Goal: Transaction & Acquisition: Obtain resource

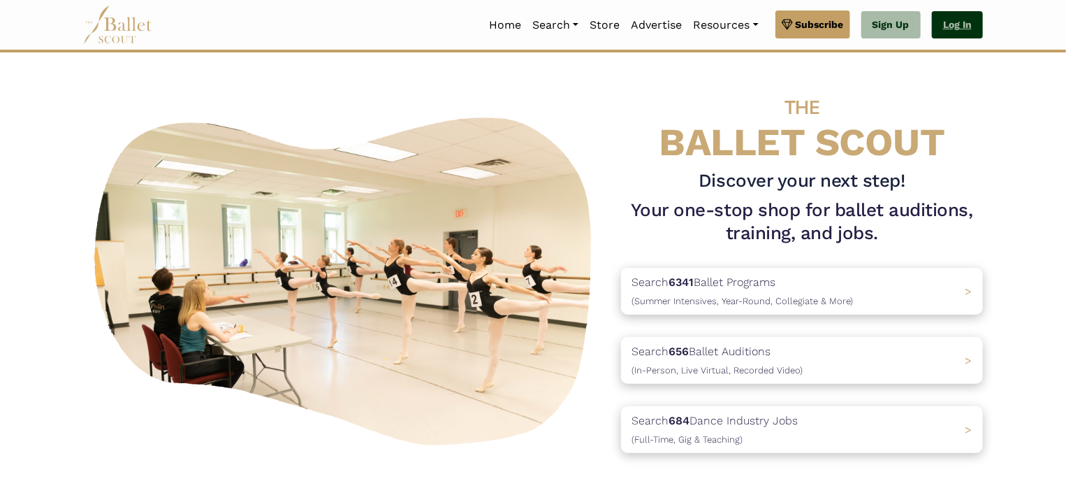
click at [944, 16] on link "Log In" at bounding box center [957, 25] width 51 height 28
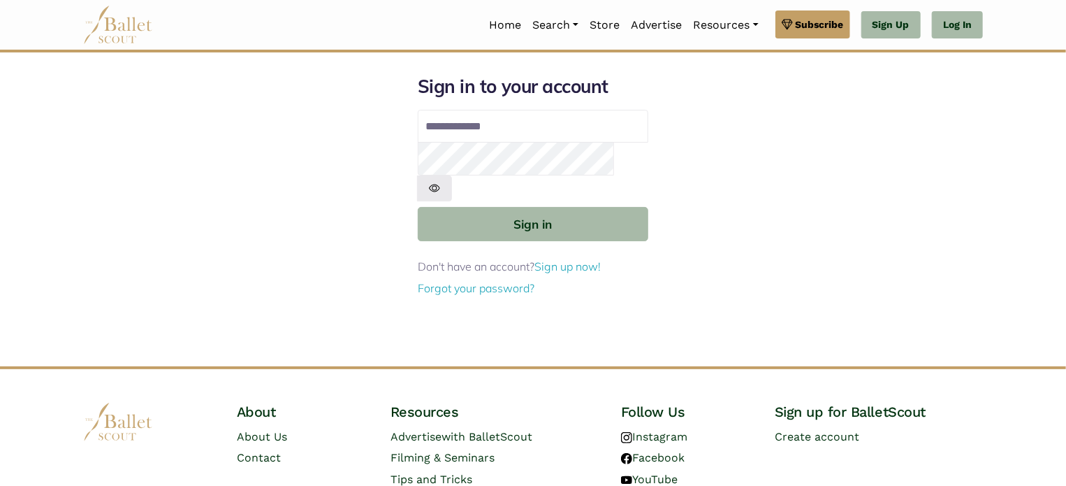
click at [628, 133] on input "Email address" at bounding box center [533, 127] width 231 height 34
type input "**********"
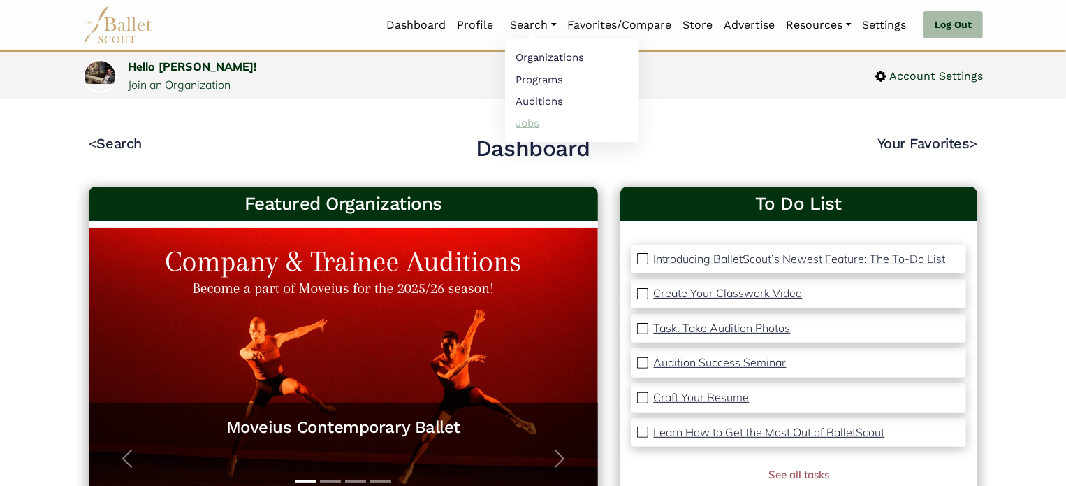
click at [527, 114] on link "Jobs" at bounding box center [572, 123] width 134 height 22
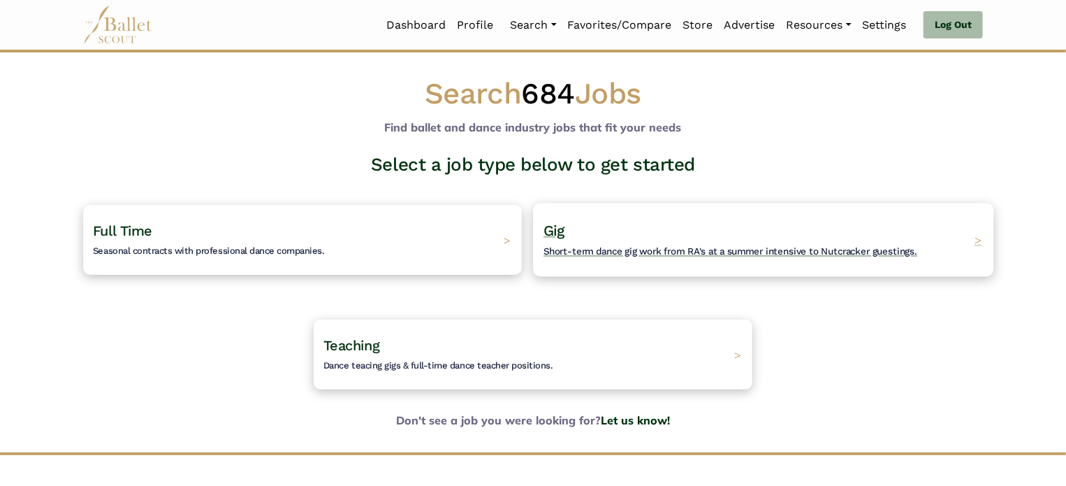
click at [636, 218] on div "Gig Short-term dance gig work from RA's at a summer intensive to Nutcracker gue…" at bounding box center [763, 239] width 460 height 73
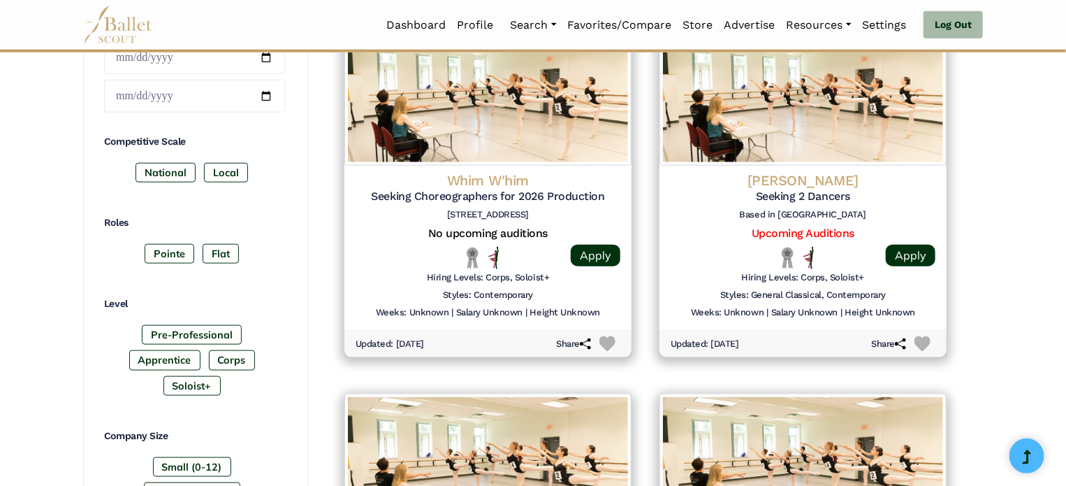
scroll to position [736, 0]
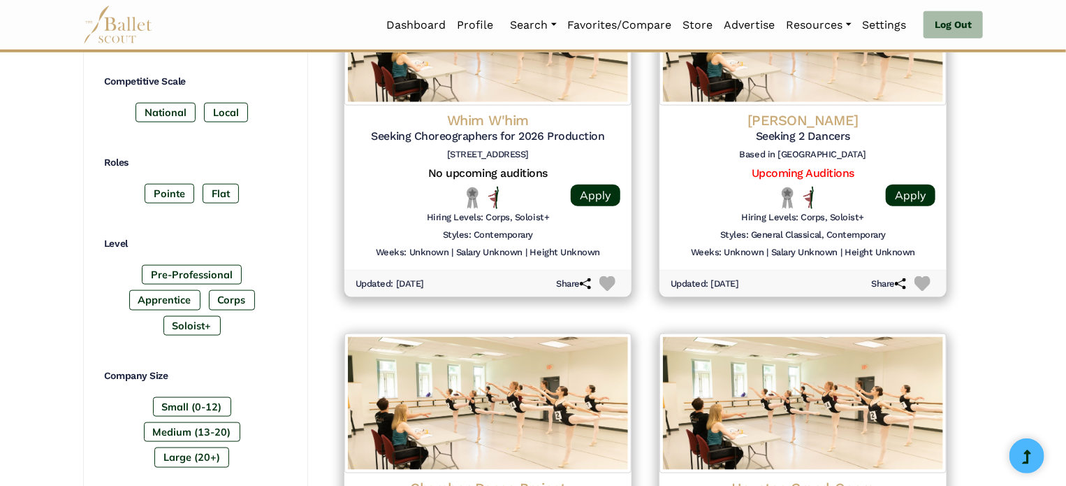
click at [985, 271] on div "**********" at bounding box center [533, 494] width 922 height 2063
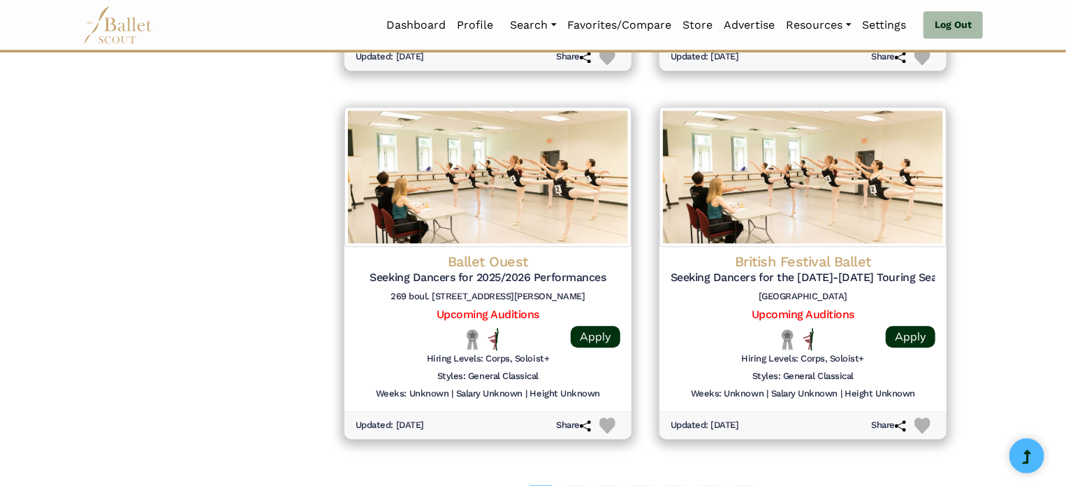
scroll to position [1795, 0]
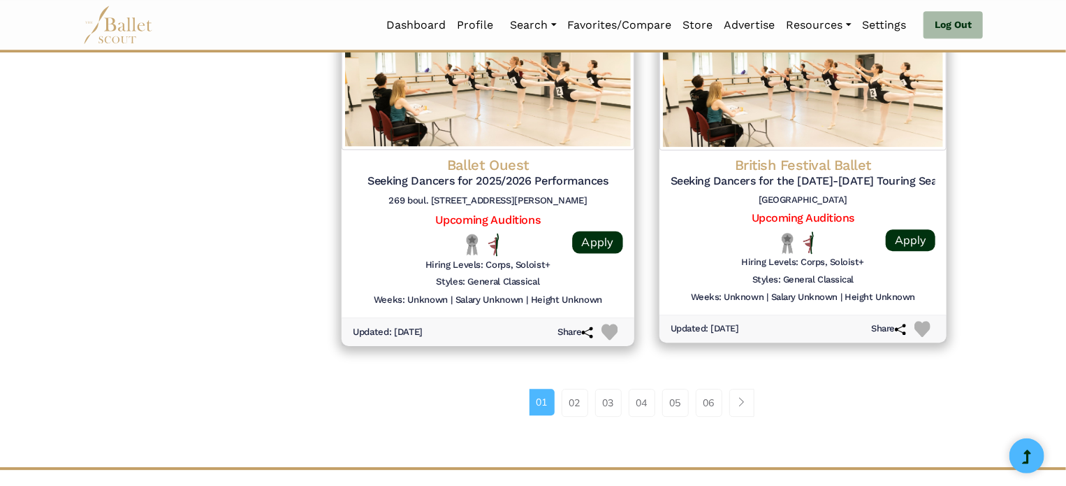
click at [495, 189] on div "Ballet Ouest Seeking Dancers for 2025/2026 Performances 269 boul. Saint-Jean, s…" at bounding box center [488, 183] width 270 height 57
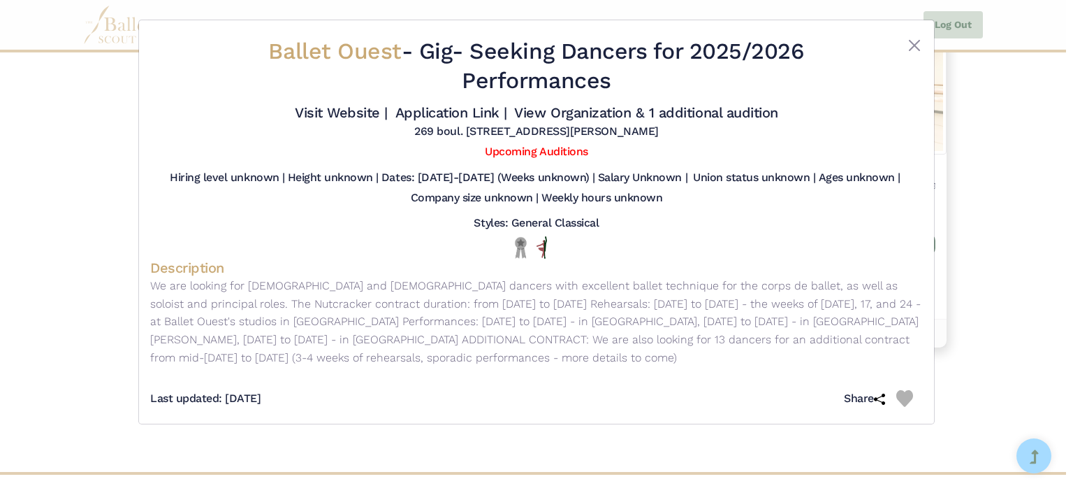
click at [495, 191] on h5 "Company size unknown |" at bounding box center [475, 198] width 128 height 15
click at [912, 41] on button "Close" at bounding box center [914, 45] width 17 height 17
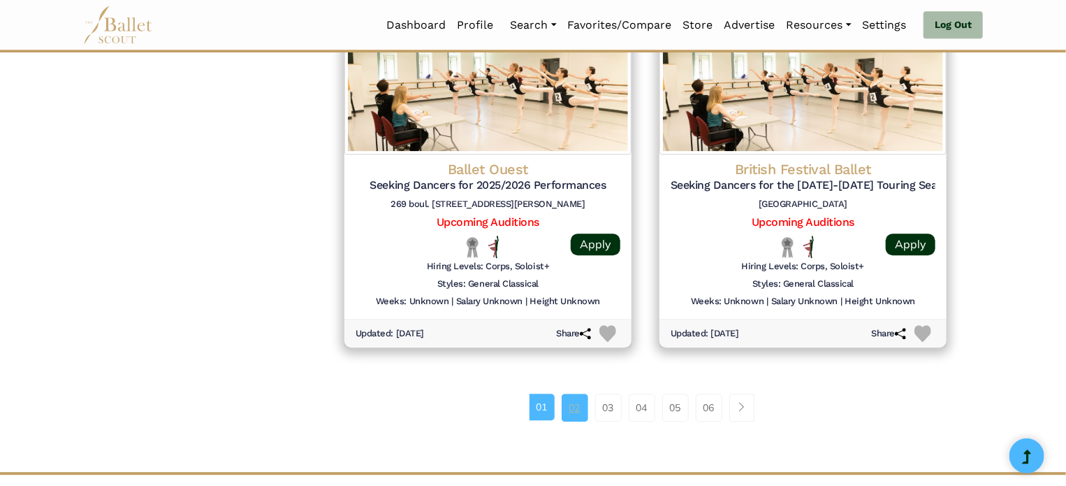
click at [585, 406] on link "02" at bounding box center [575, 407] width 27 height 28
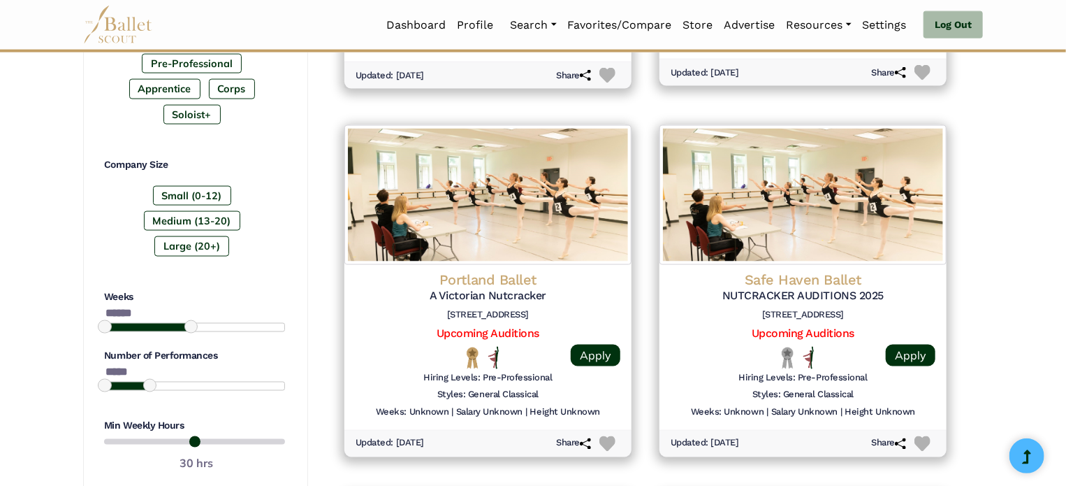
scroll to position [947, 0]
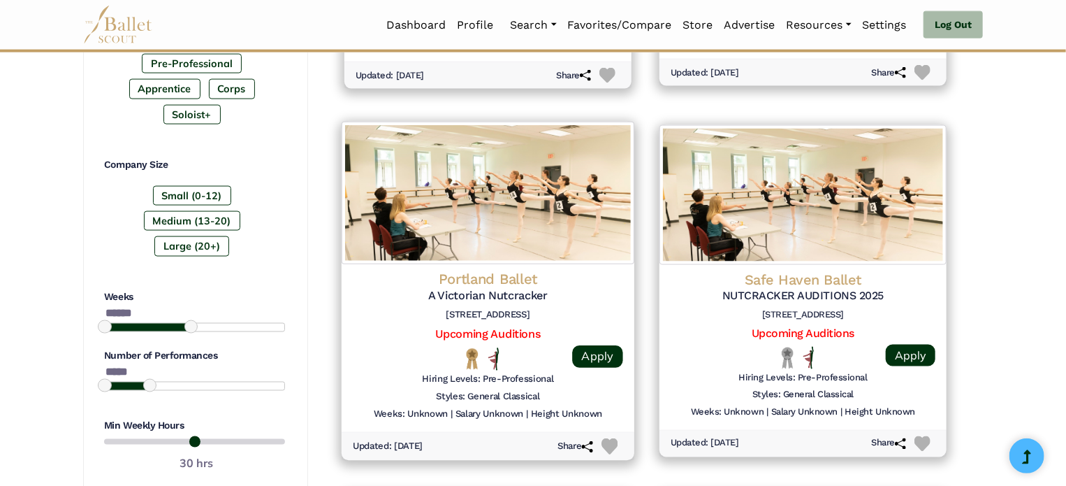
click at [541, 309] on h6 "[STREET_ADDRESS]" at bounding box center [488, 315] width 270 height 12
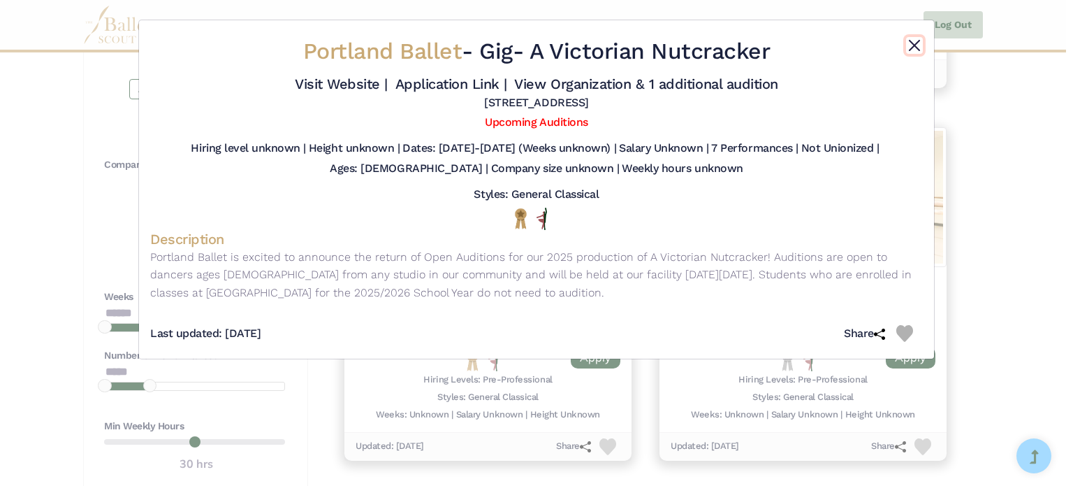
click at [911, 47] on button "Close" at bounding box center [914, 45] width 17 height 17
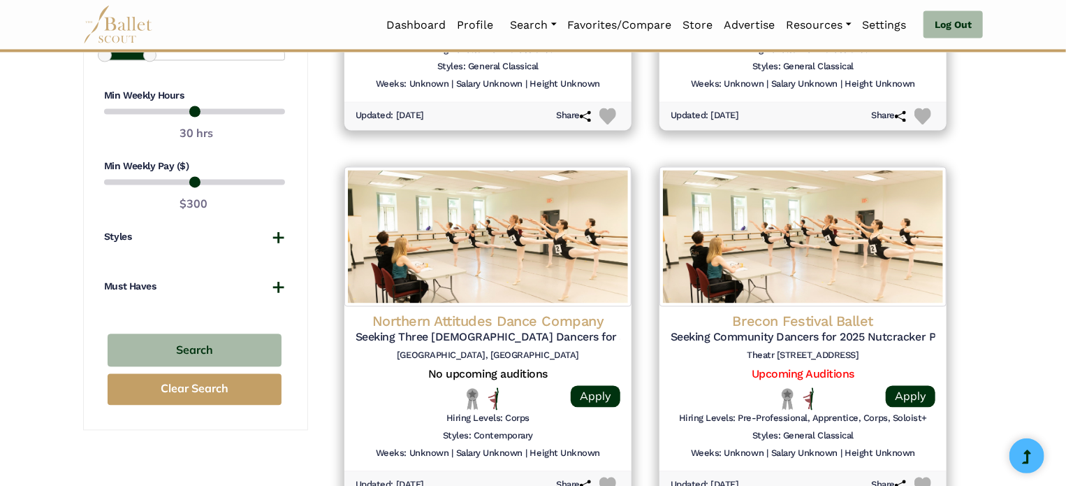
scroll to position [1285, 0]
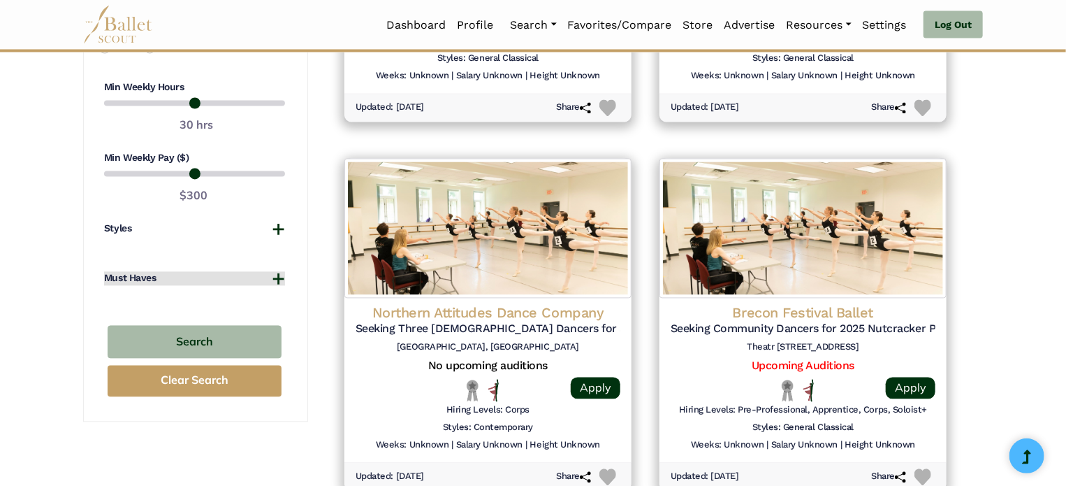
click at [276, 277] on button "Must Haves" at bounding box center [194, 279] width 181 height 14
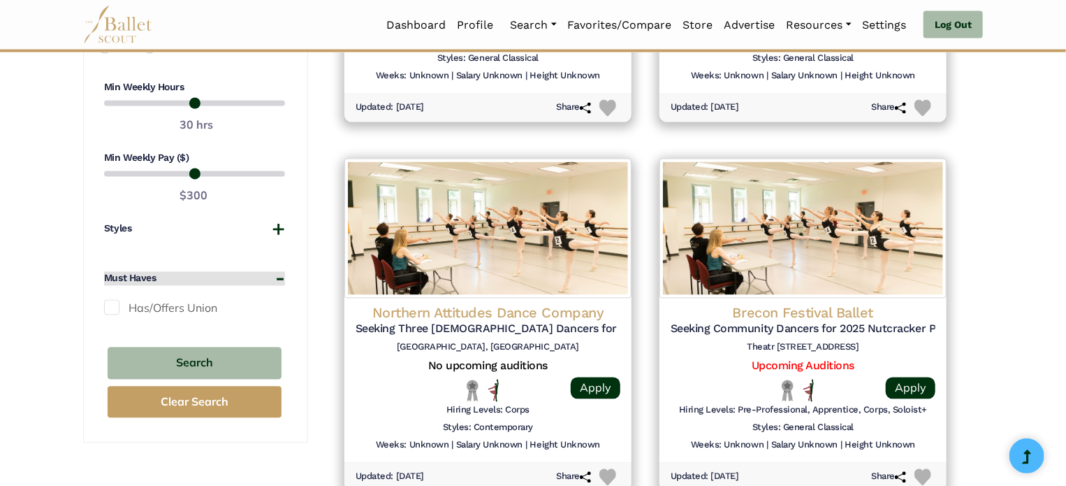
click at [276, 277] on button "Must Haves" at bounding box center [194, 279] width 181 height 14
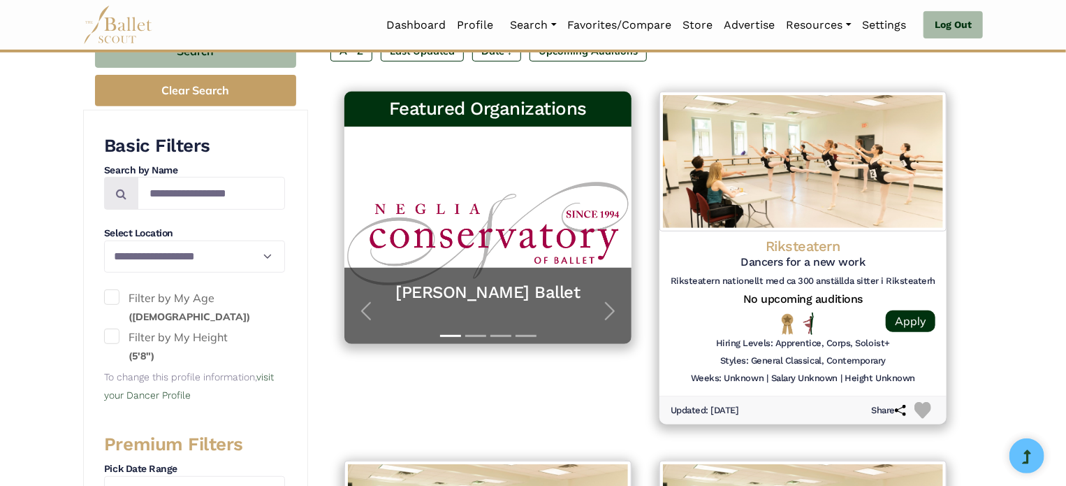
scroll to position [240, 0]
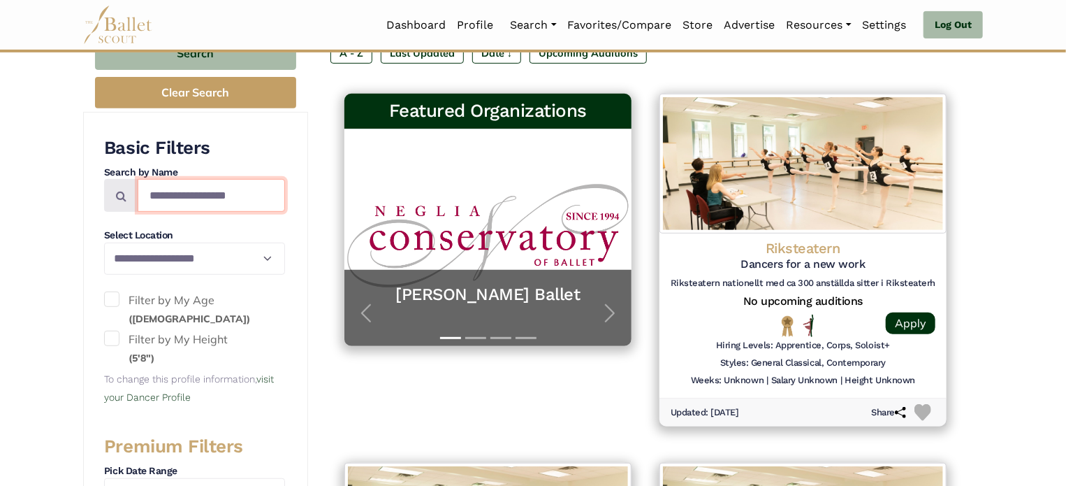
click at [201, 197] on input "Search by names..." at bounding box center [211, 195] width 147 height 33
type input "**********"
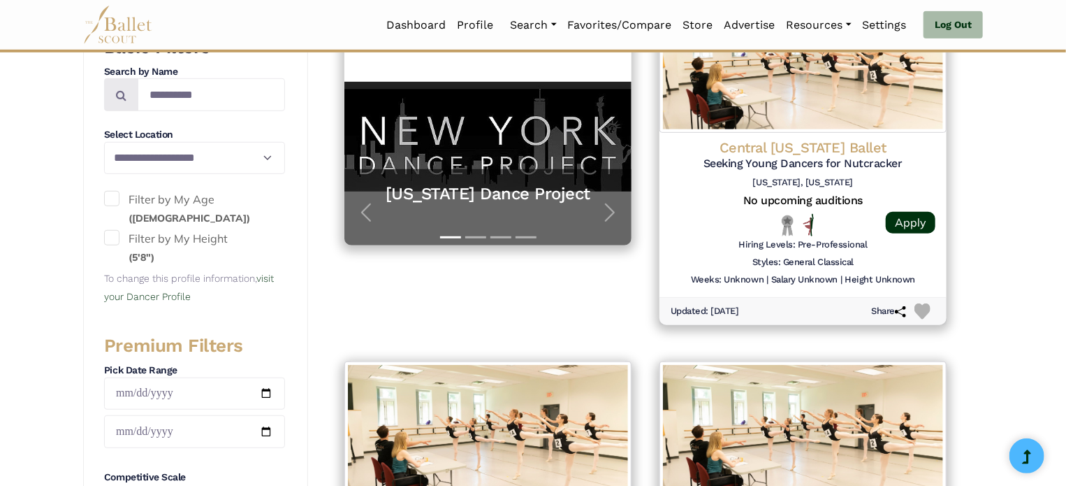
scroll to position [351, 0]
